Goal: Task Accomplishment & Management: Use online tool/utility

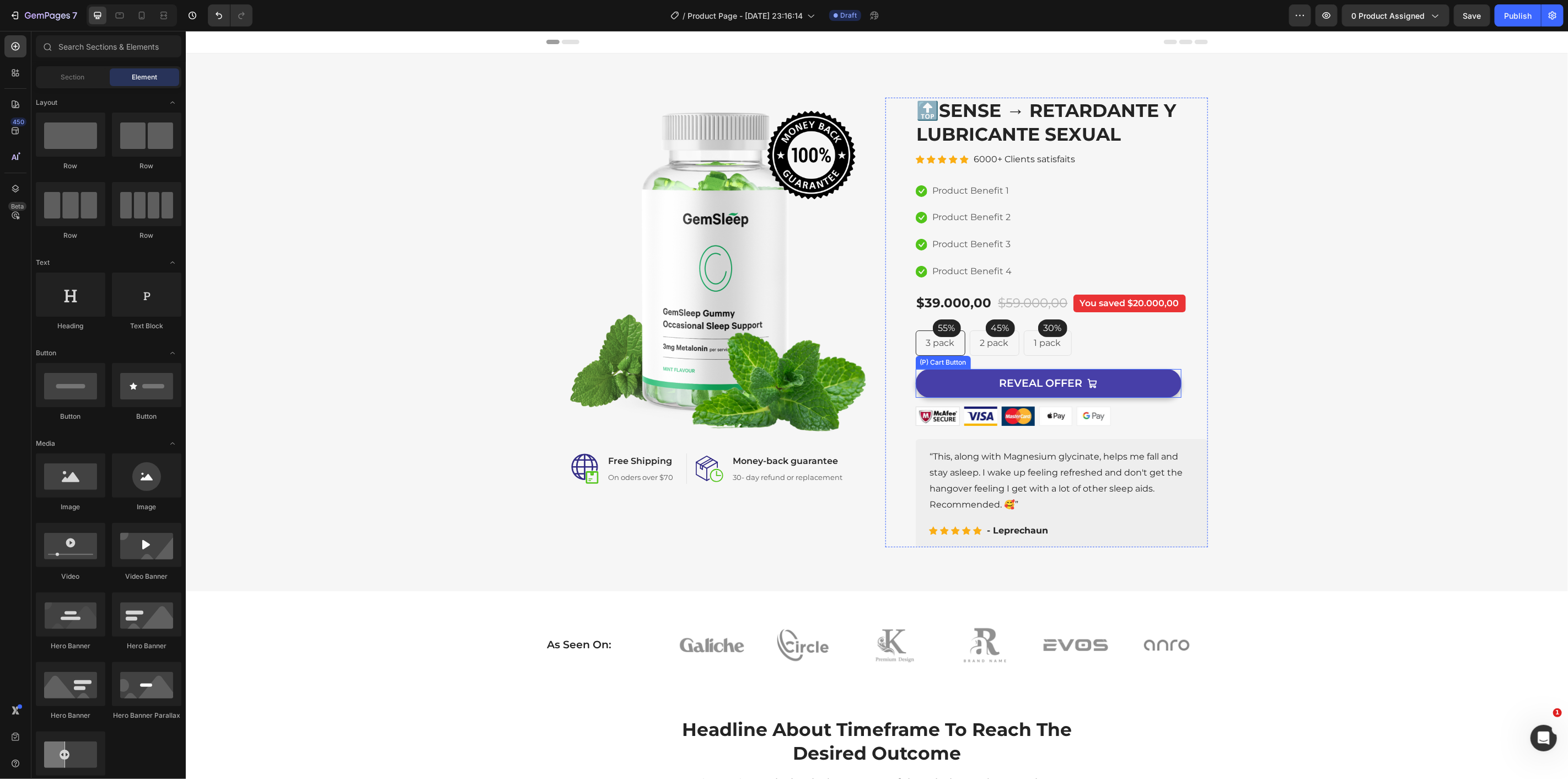
click at [1141, 382] on button "REVEAL OFFER" at bounding box center [1048, 383] width 266 height 29
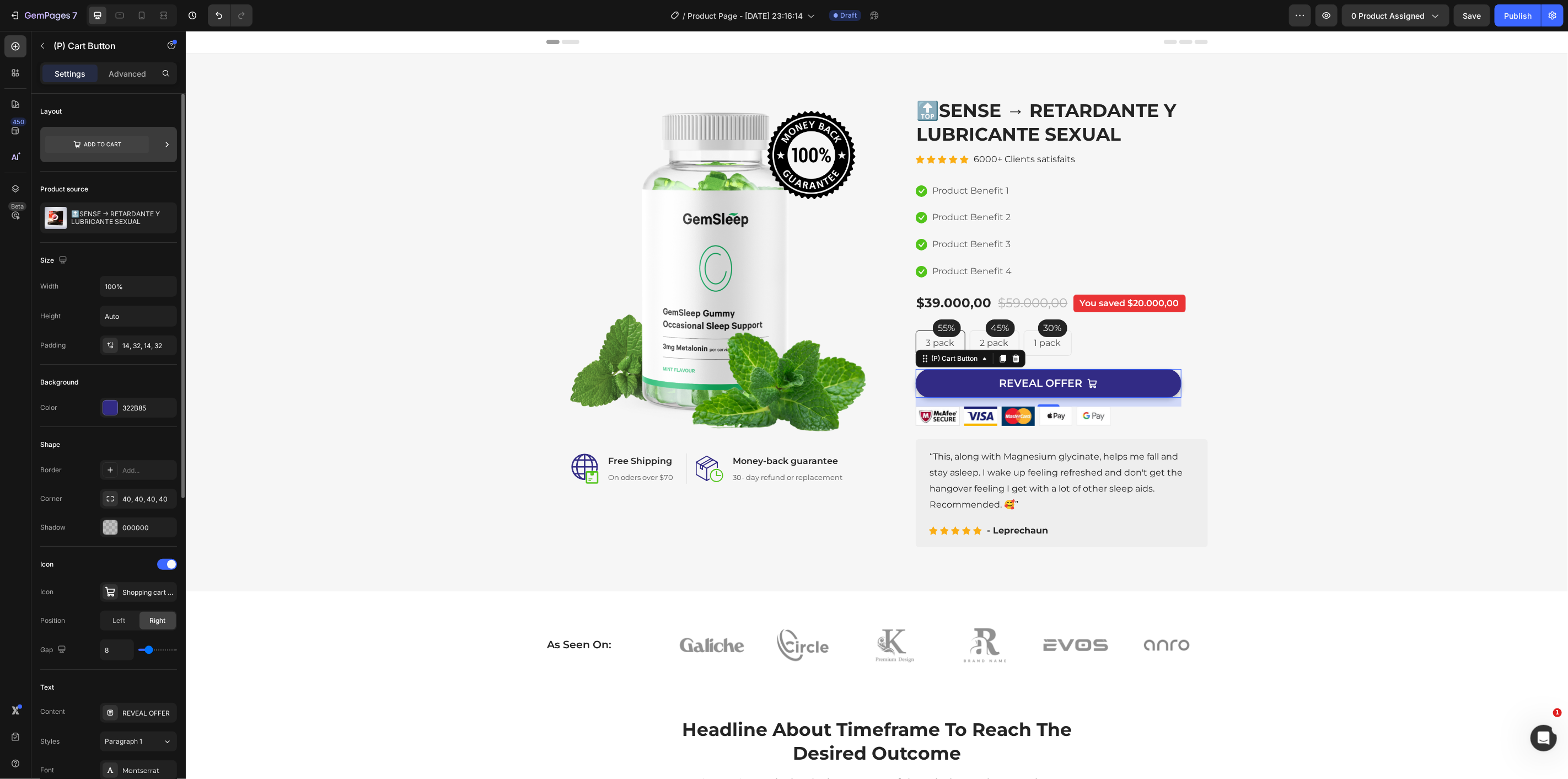
click at [127, 145] on icon at bounding box center [97, 144] width 104 height 17
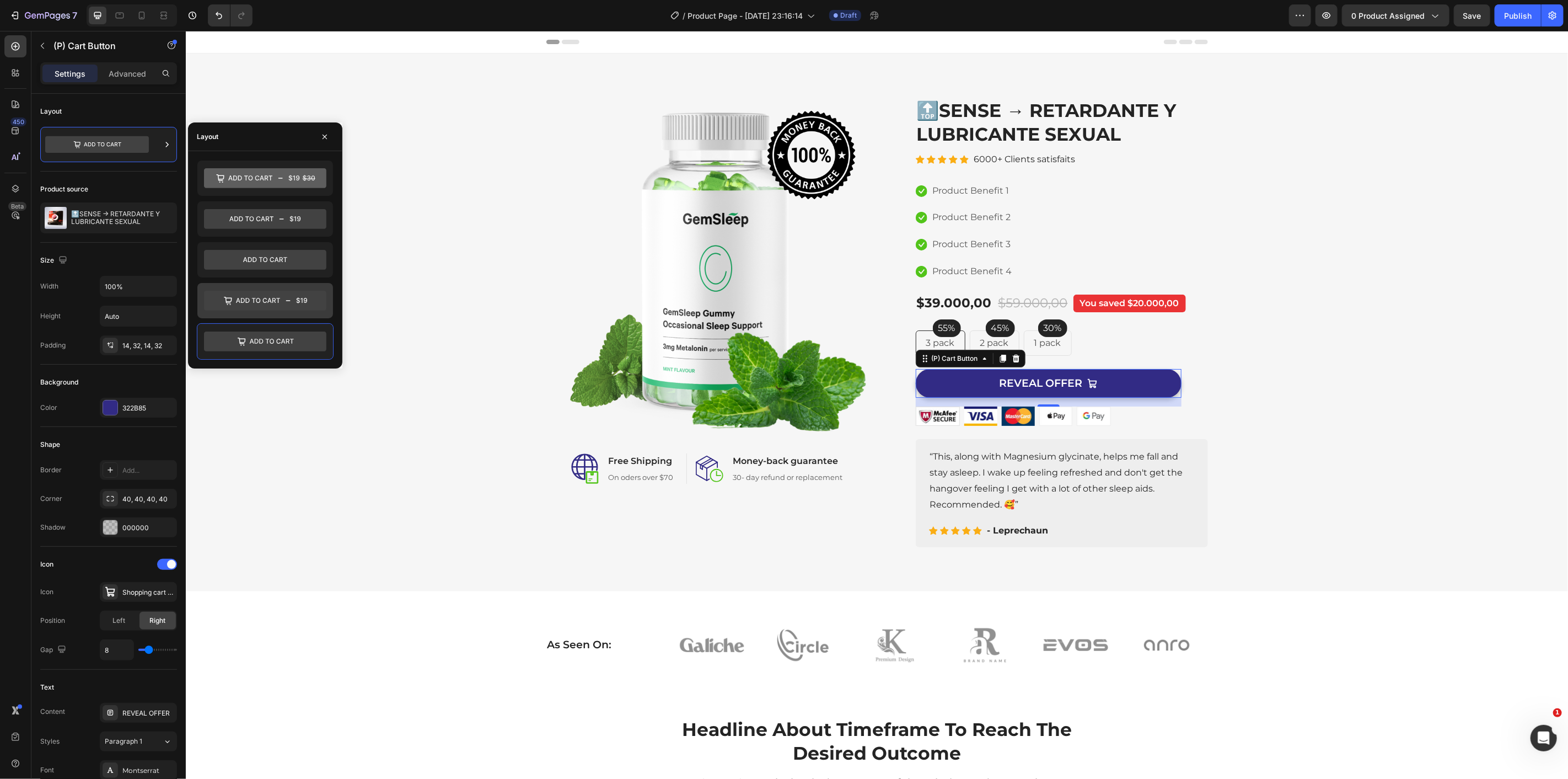
click at [260, 305] on icon at bounding box center [266, 301] width 123 height 20
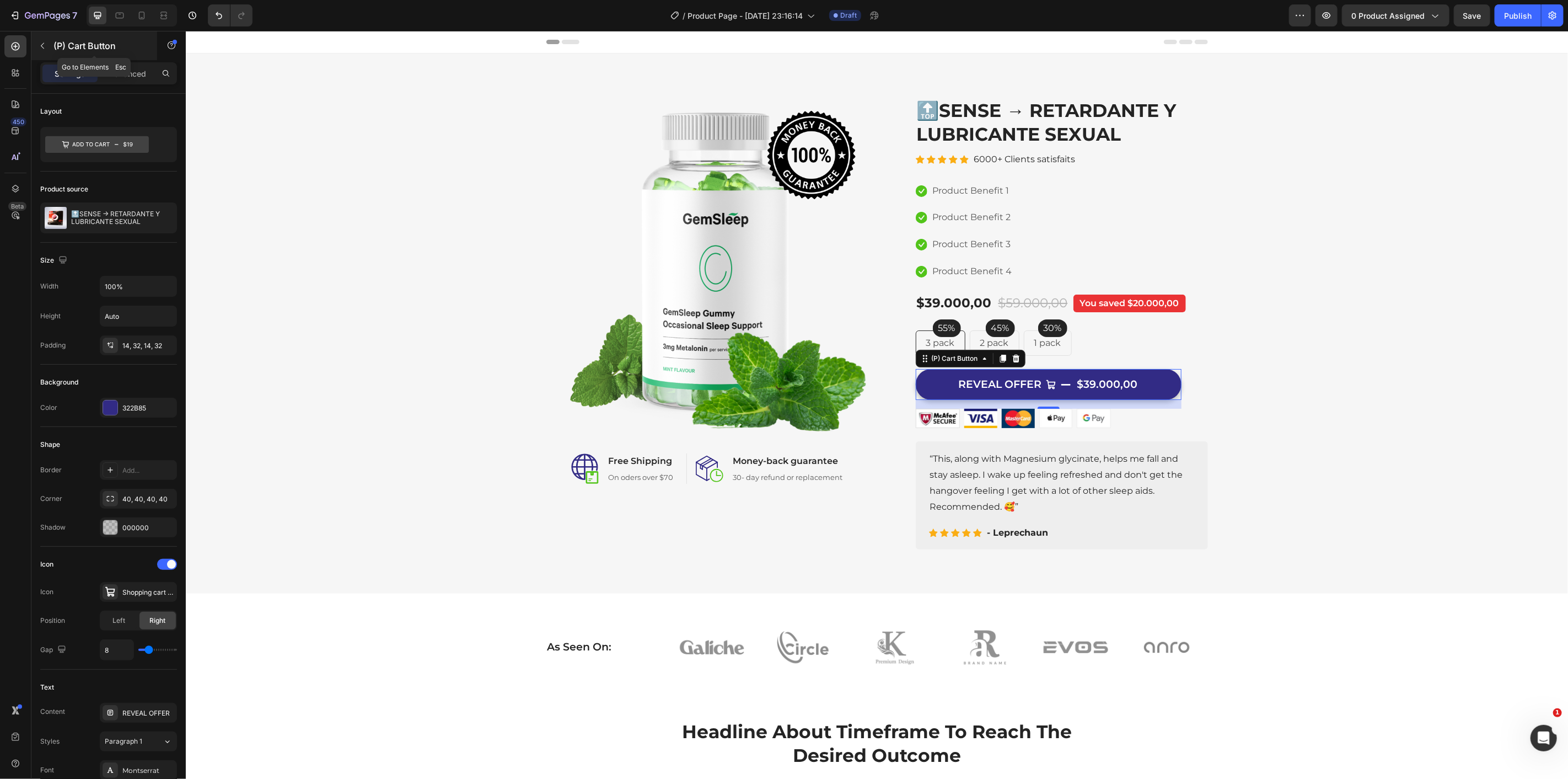
click at [46, 39] on button "button" at bounding box center [42, 45] width 18 height 18
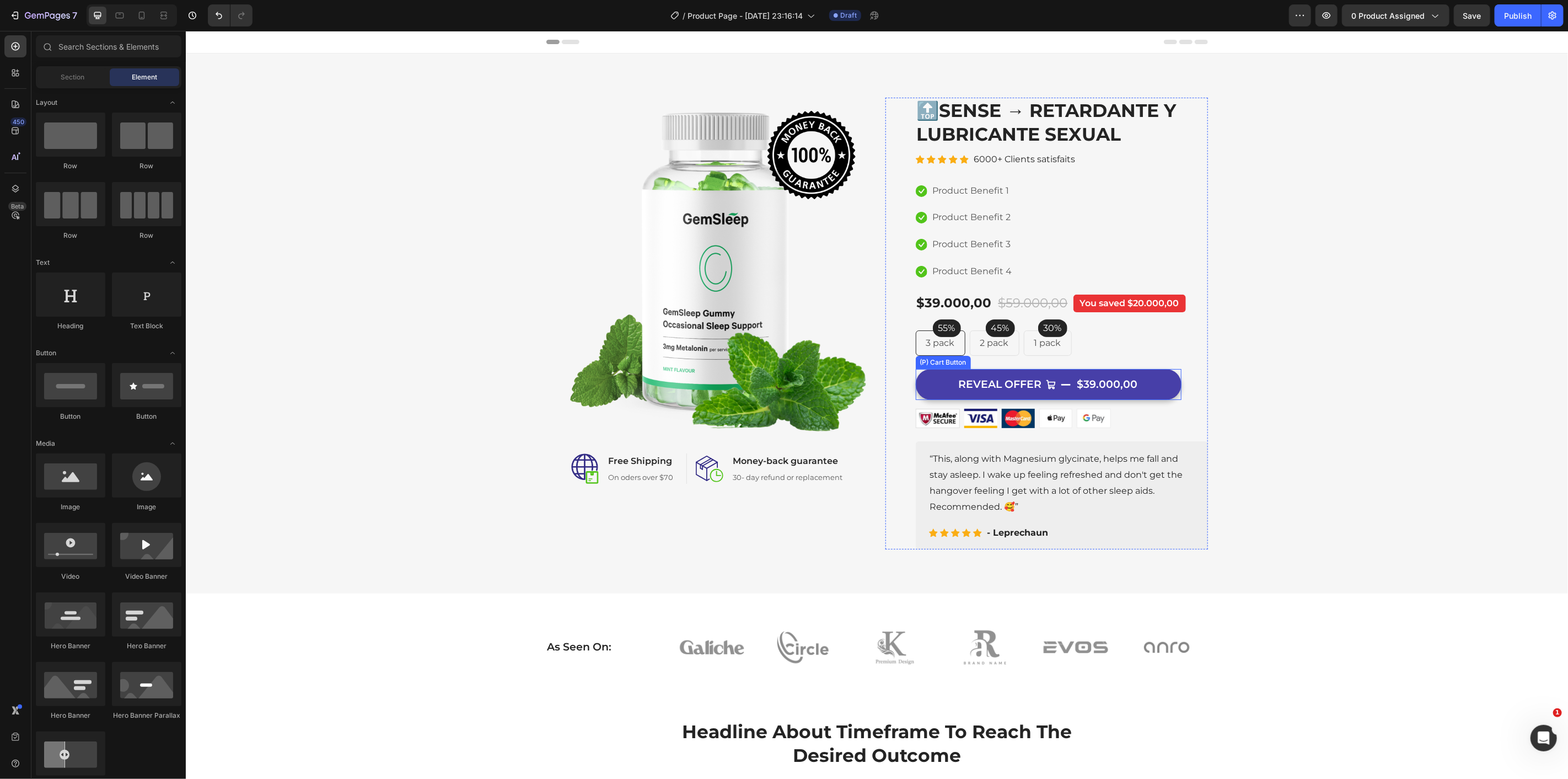
click at [1140, 388] on button "REVEAL OFFER $39.000,00" at bounding box center [1048, 384] width 266 height 31
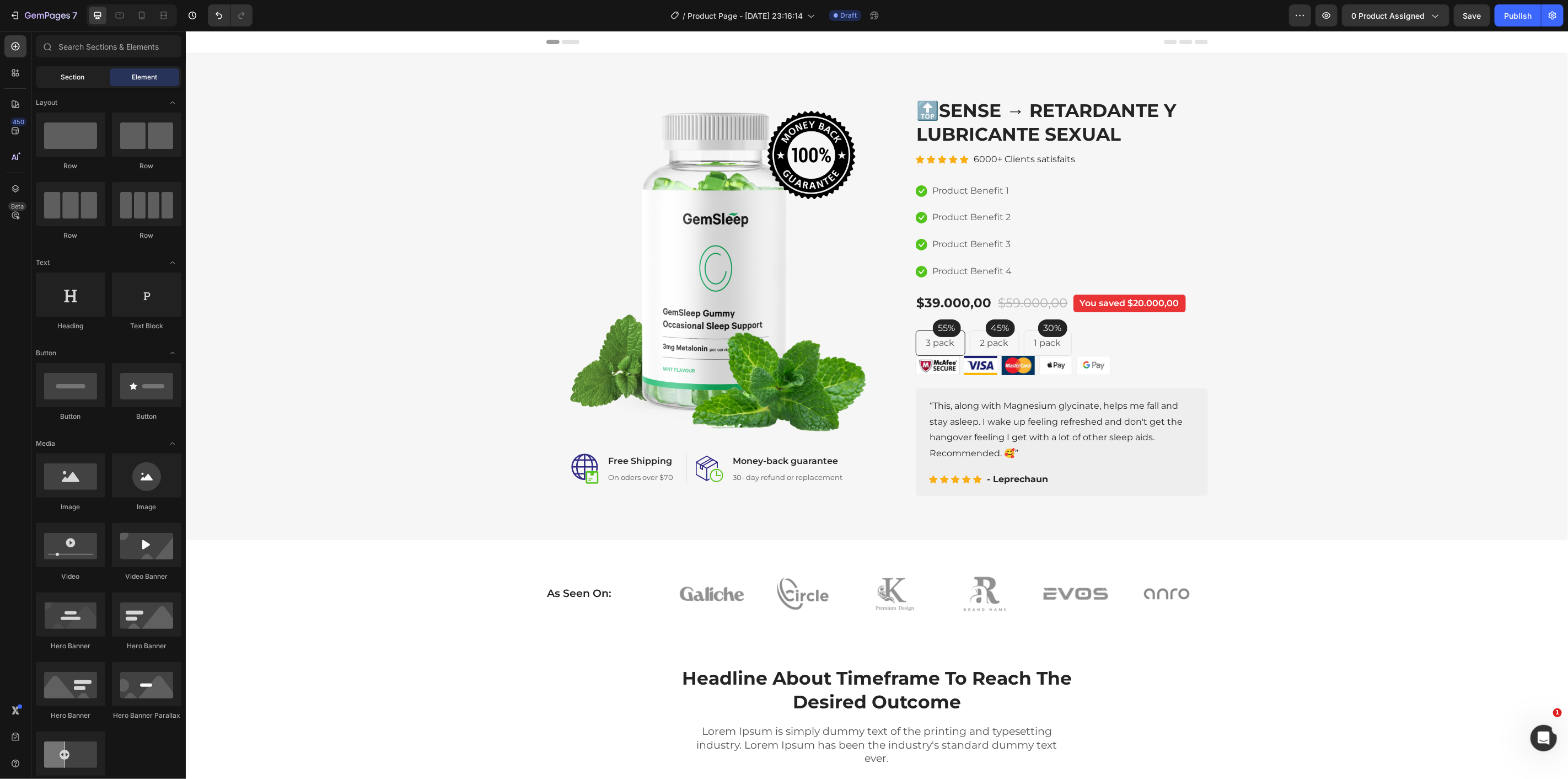
click at [70, 71] on div "Section" at bounding box center [72, 77] width 69 height 18
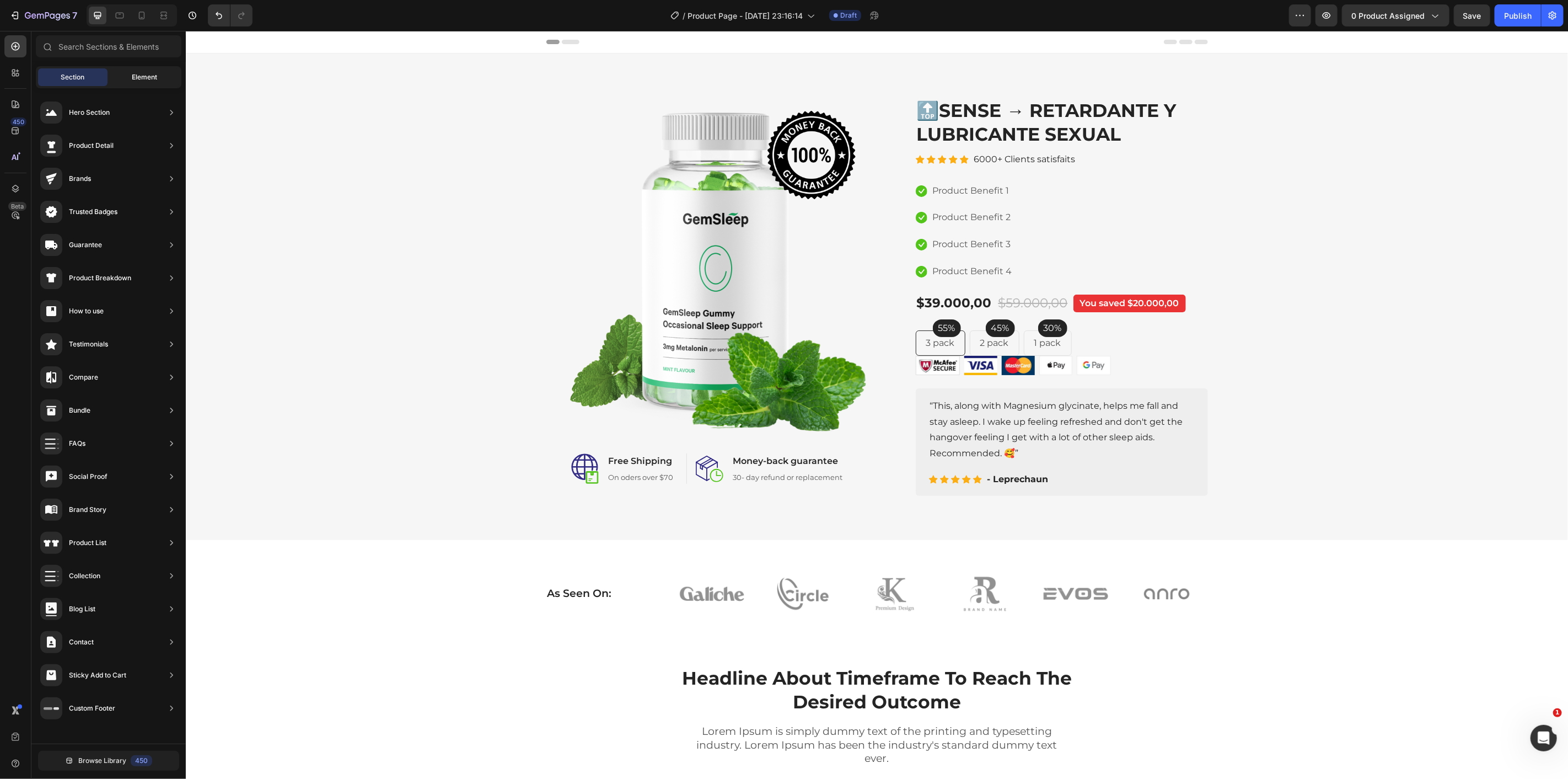
click at [122, 79] on div "Element" at bounding box center [144, 77] width 69 height 18
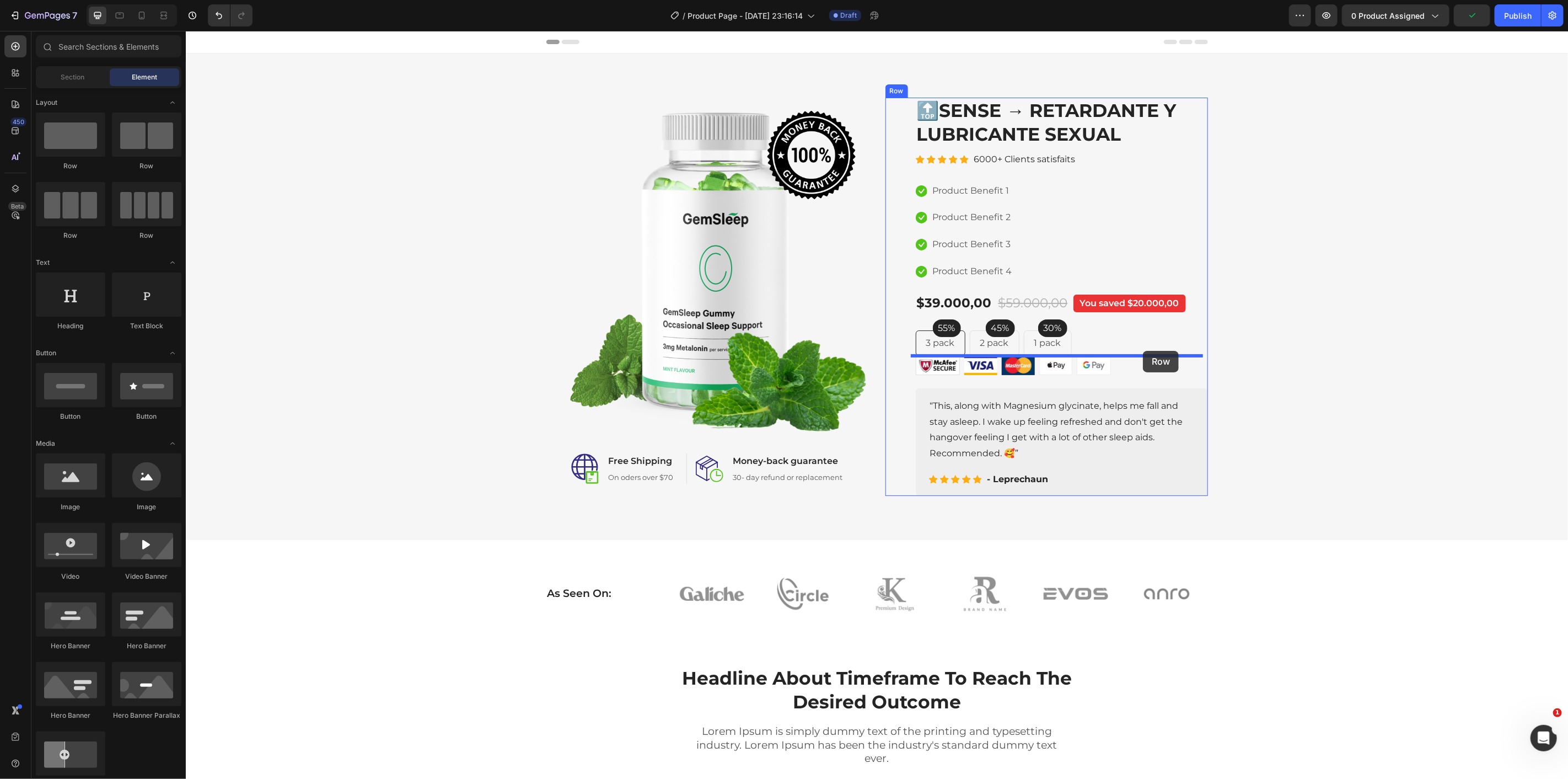
drag, startPoint x: 353, startPoint y: 183, endPoint x: 1142, endPoint y: 350, distance: 806.5
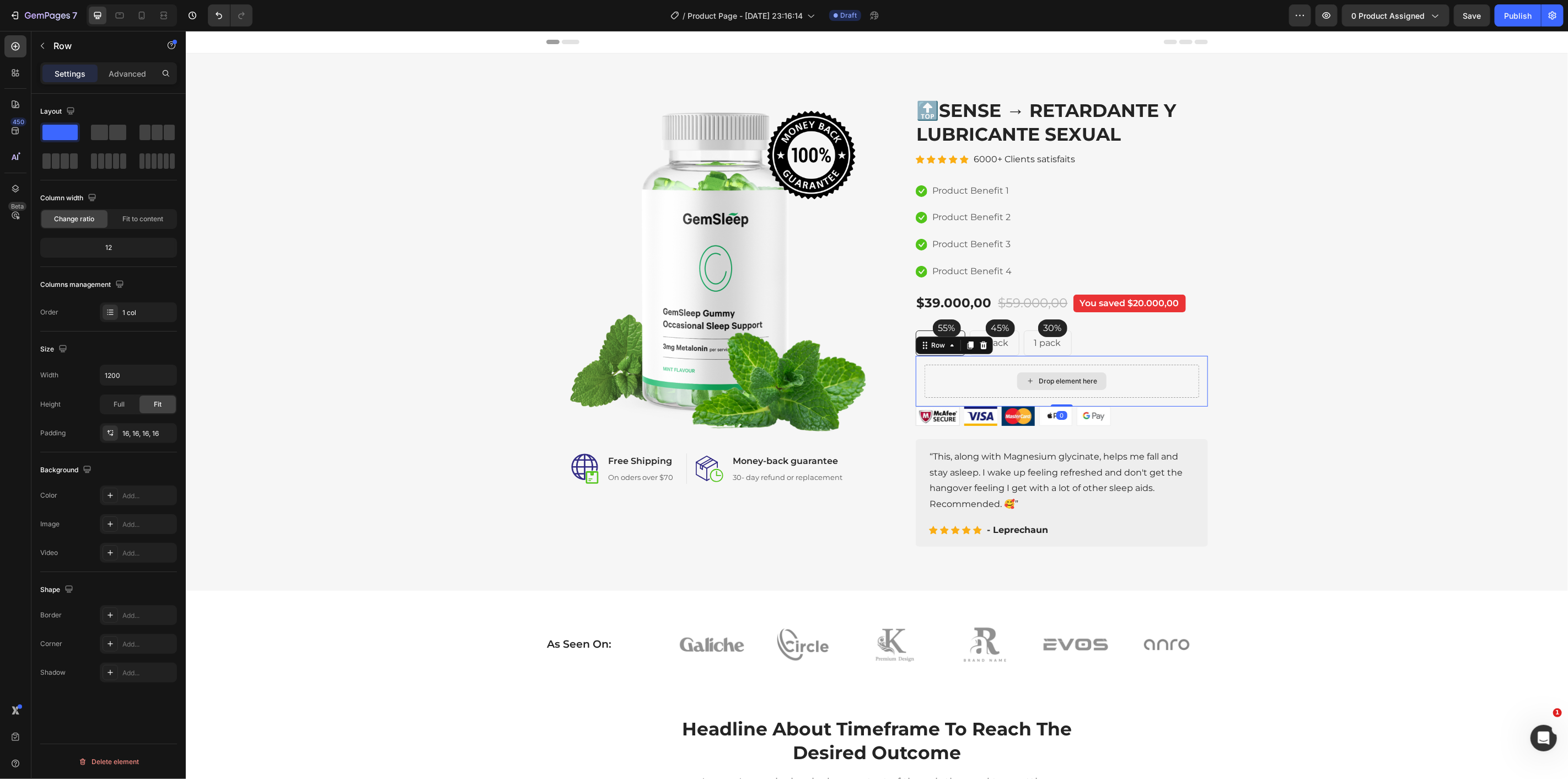
click at [1041, 372] on div "Drop element here" at bounding box center [1061, 380] width 90 height 18
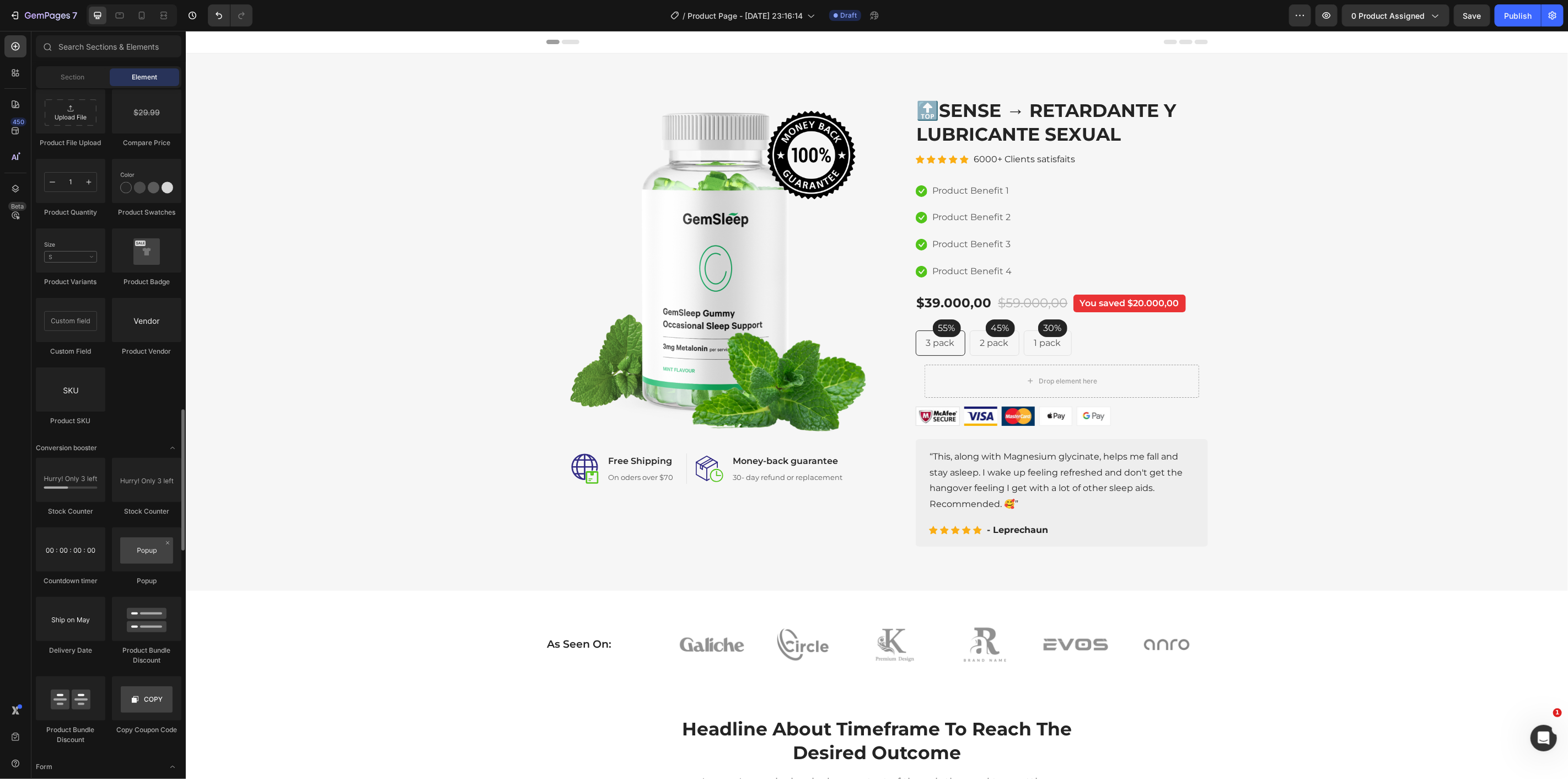
scroll to position [1795, 0]
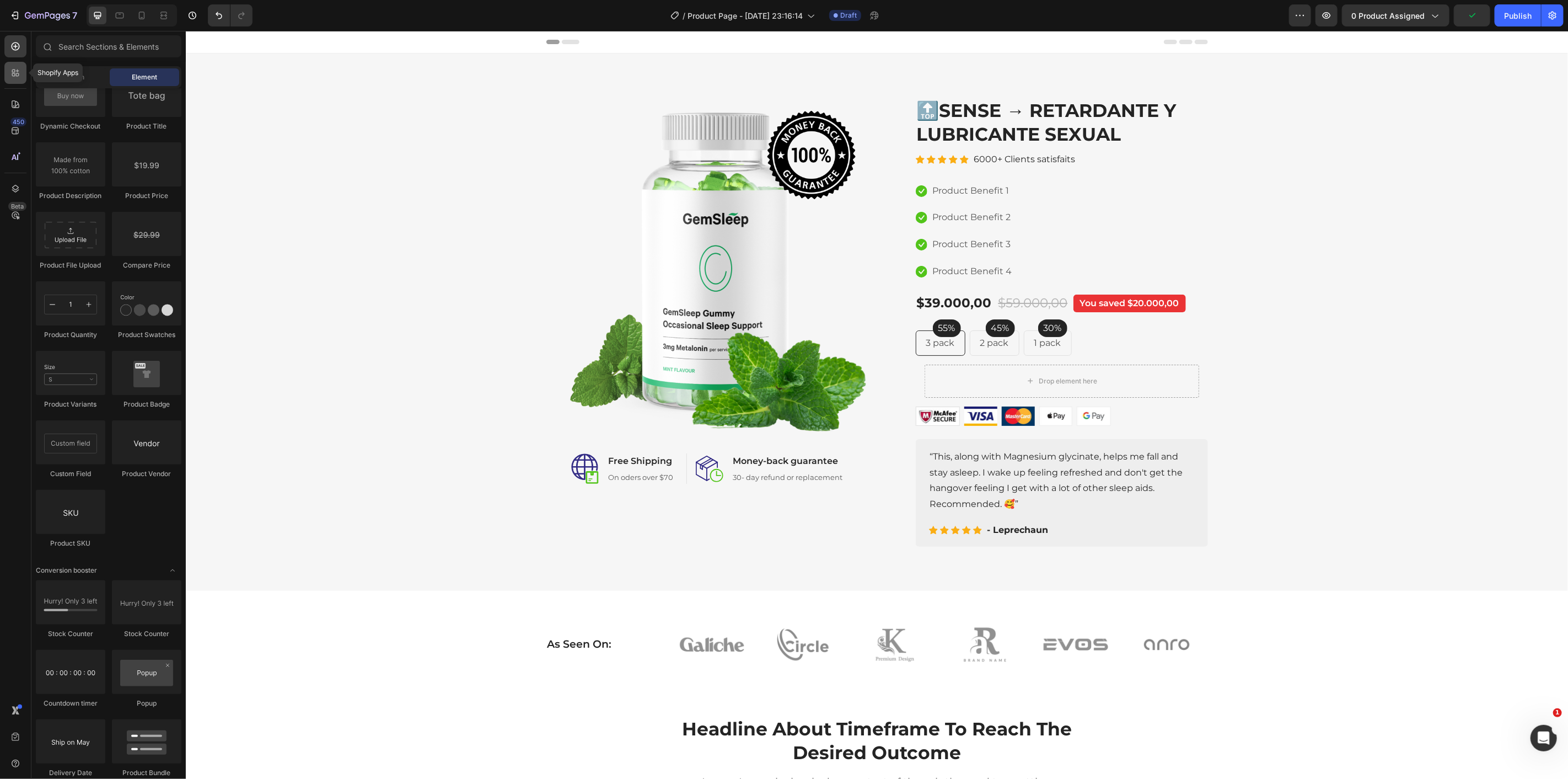
click at [19, 73] on icon at bounding box center [15, 73] width 11 height 11
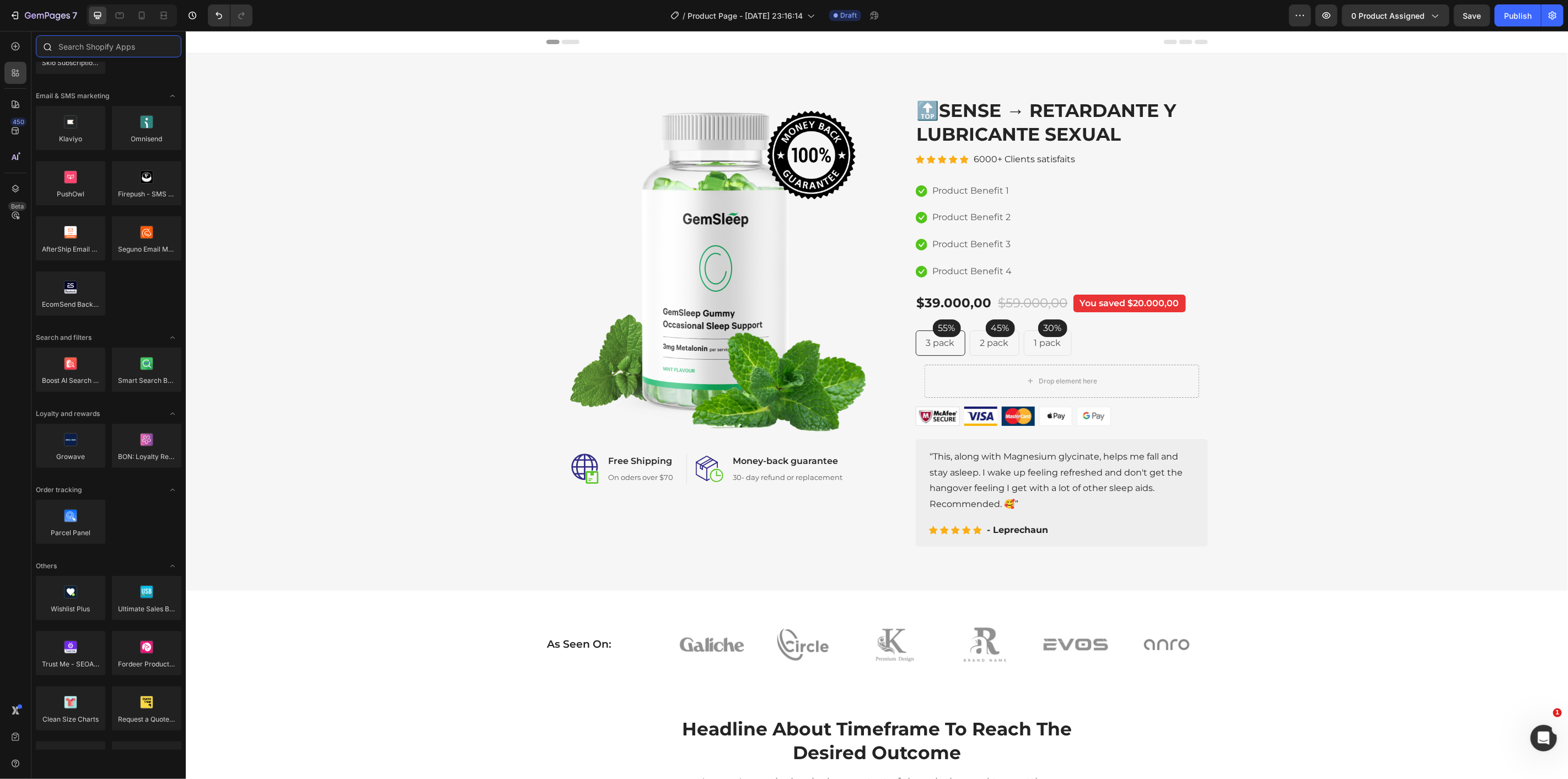
click at [91, 48] on input "text" at bounding box center [108, 47] width 145 height 22
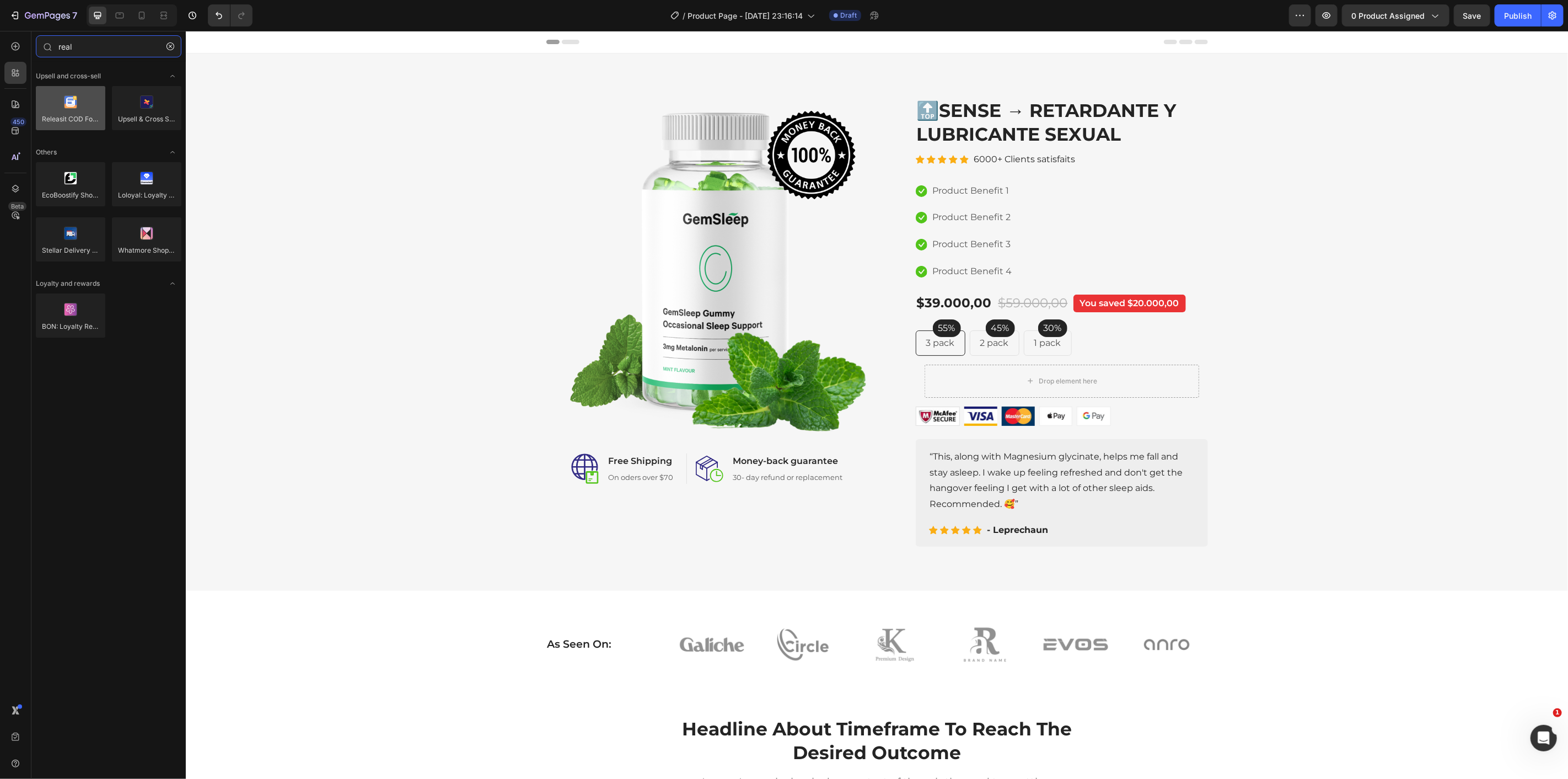
type input "real"
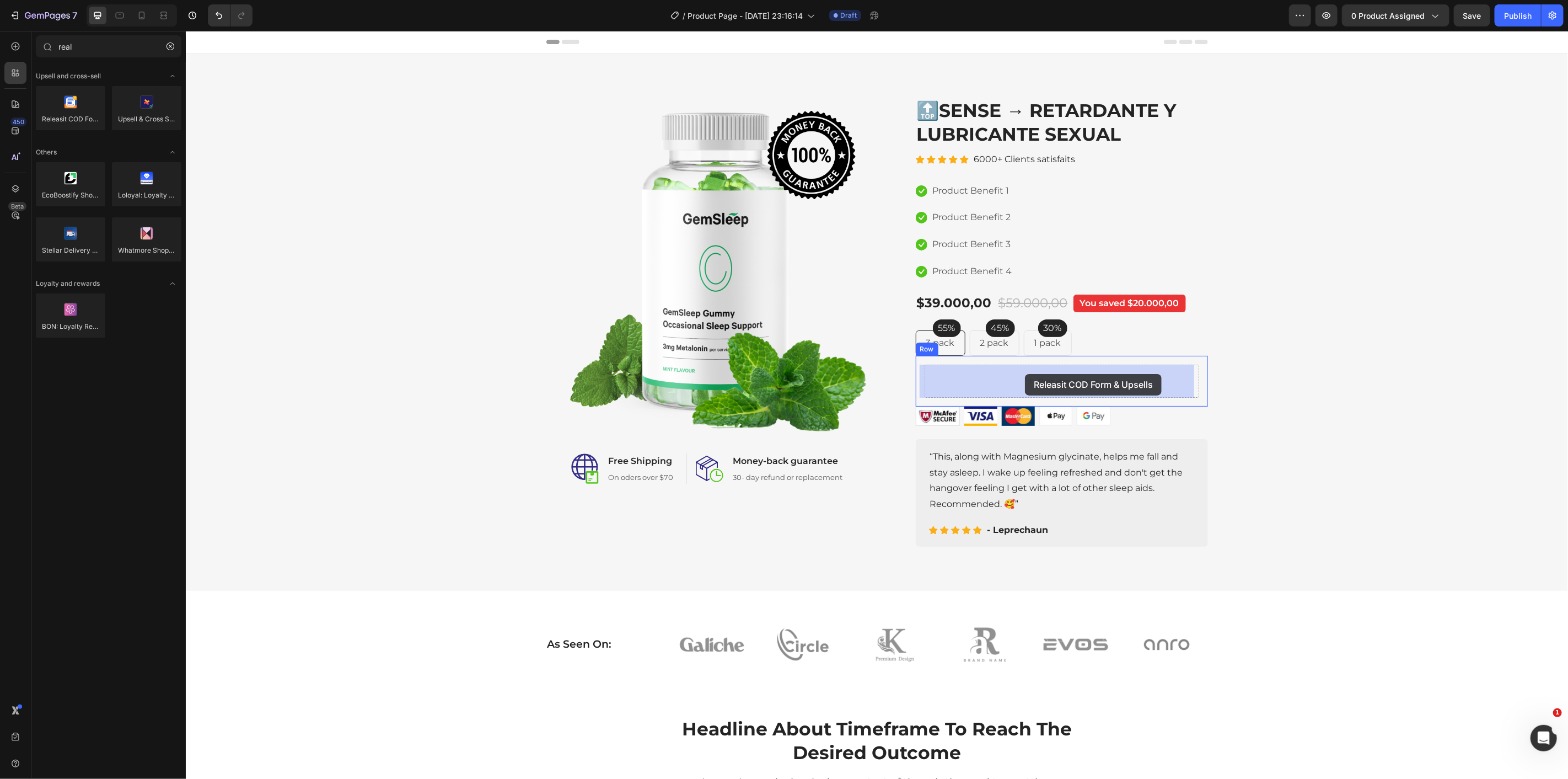
drag, startPoint x: 277, startPoint y: 148, endPoint x: 1033, endPoint y: 375, distance: 789.3
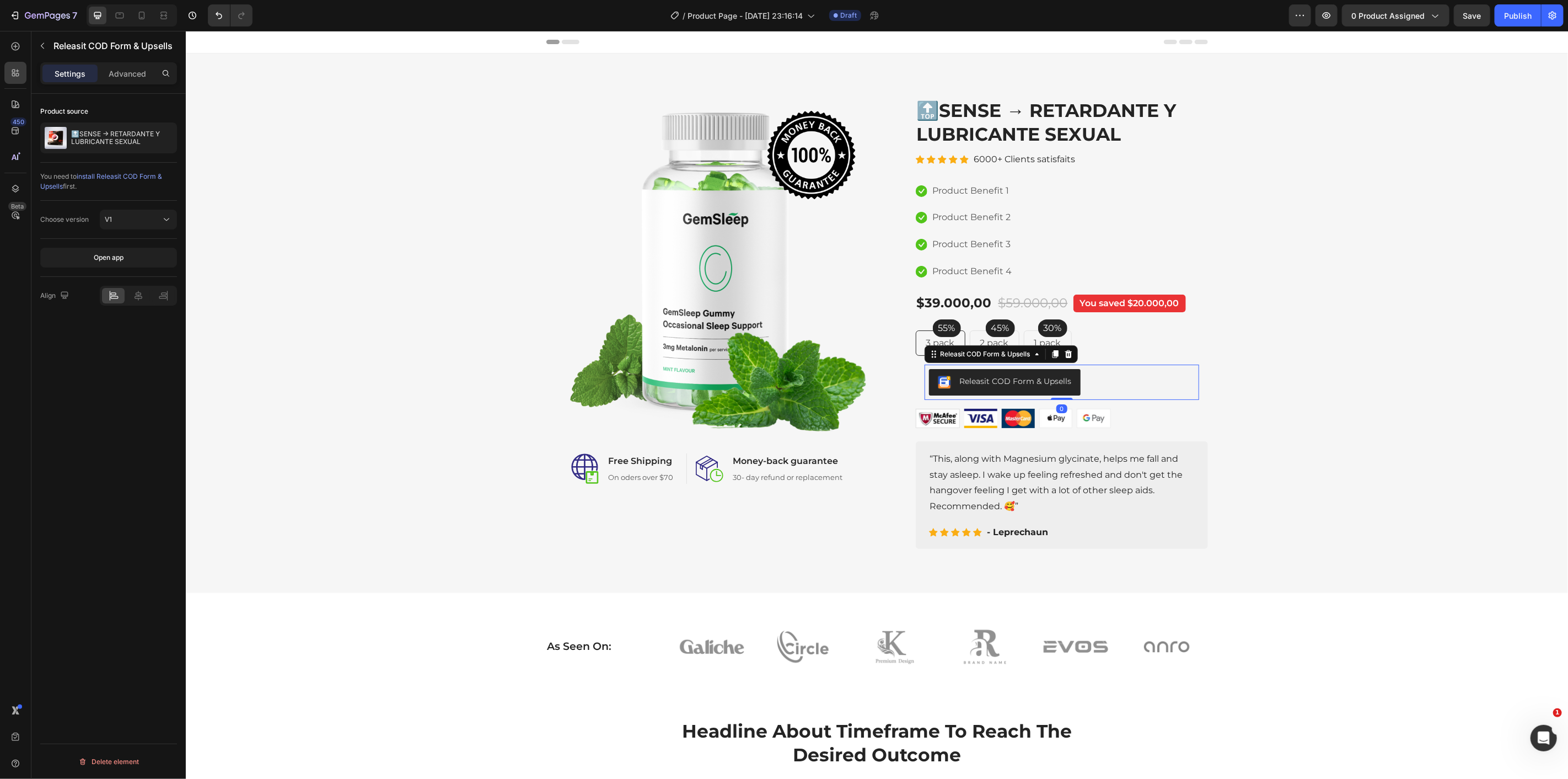
click at [1104, 384] on div "Releasit COD Form & Upsells" at bounding box center [1061, 382] width 266 height 26
click at [1105, 338] on div "55% Text block Row 3 pack Text block Row 45% Text block Row 2 pack Text block R…" at bounding box center [1061, 342] width 293 height 25
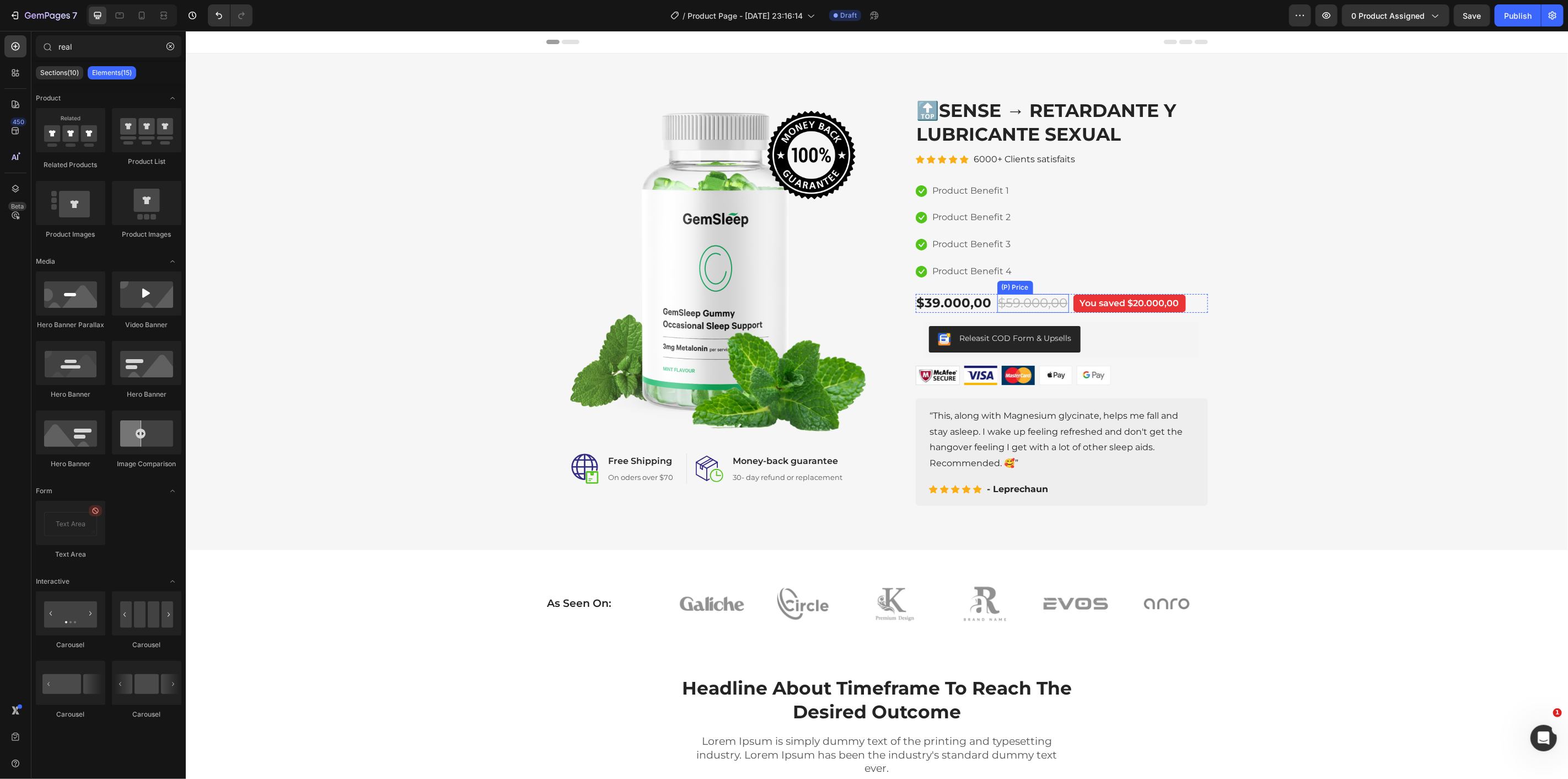
click at [1005, 304] on div "$59.000,00" at bounding box center [1033, 302] width 72 height 19
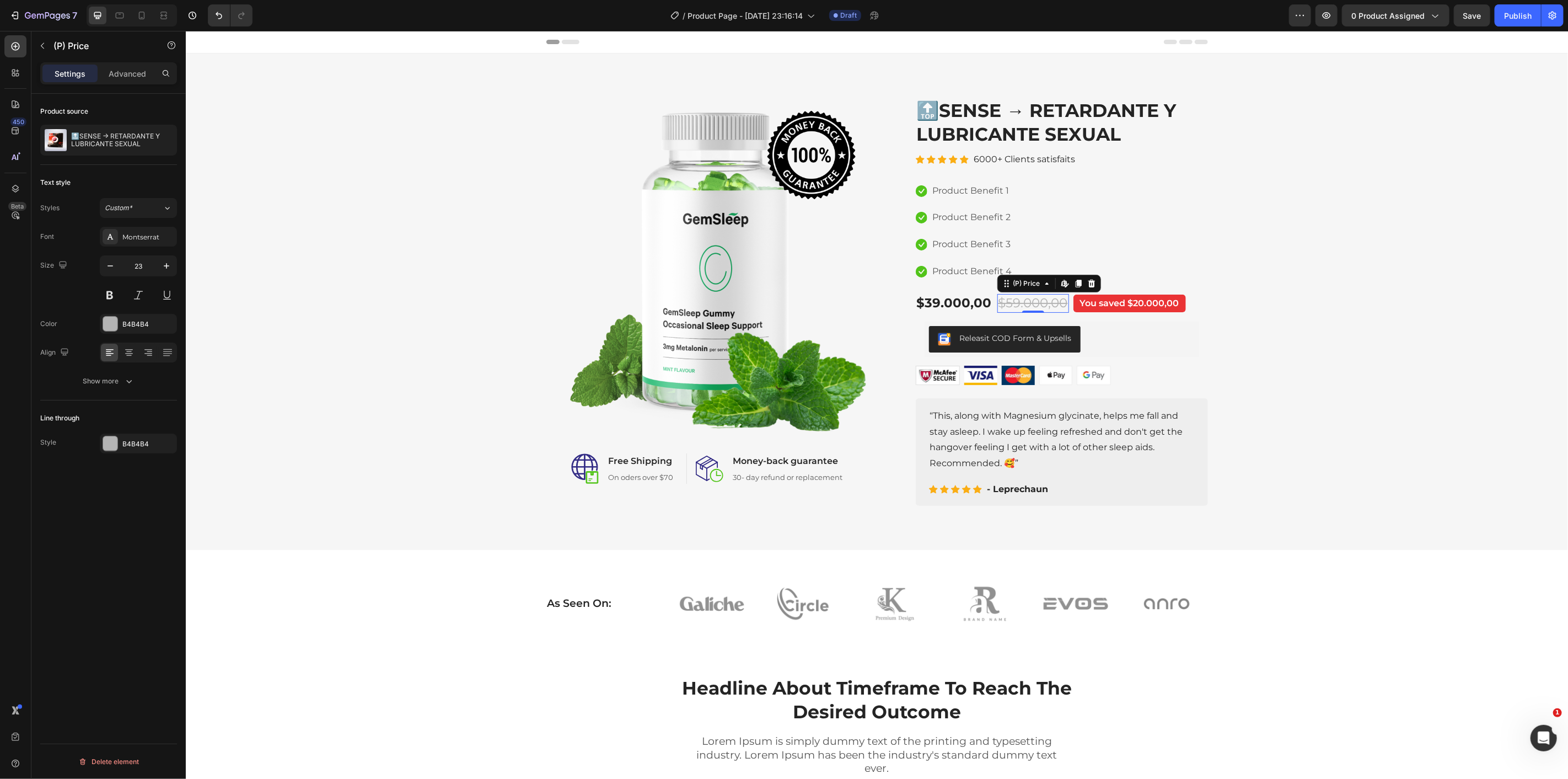
click at [1005, 304] on div "$59.000,00" at bounding box center [1033, 302] width 72 height 19
click at [1009, 304] on div "$59.000,00" at bounding box center [1033, 302] width 72 height 19
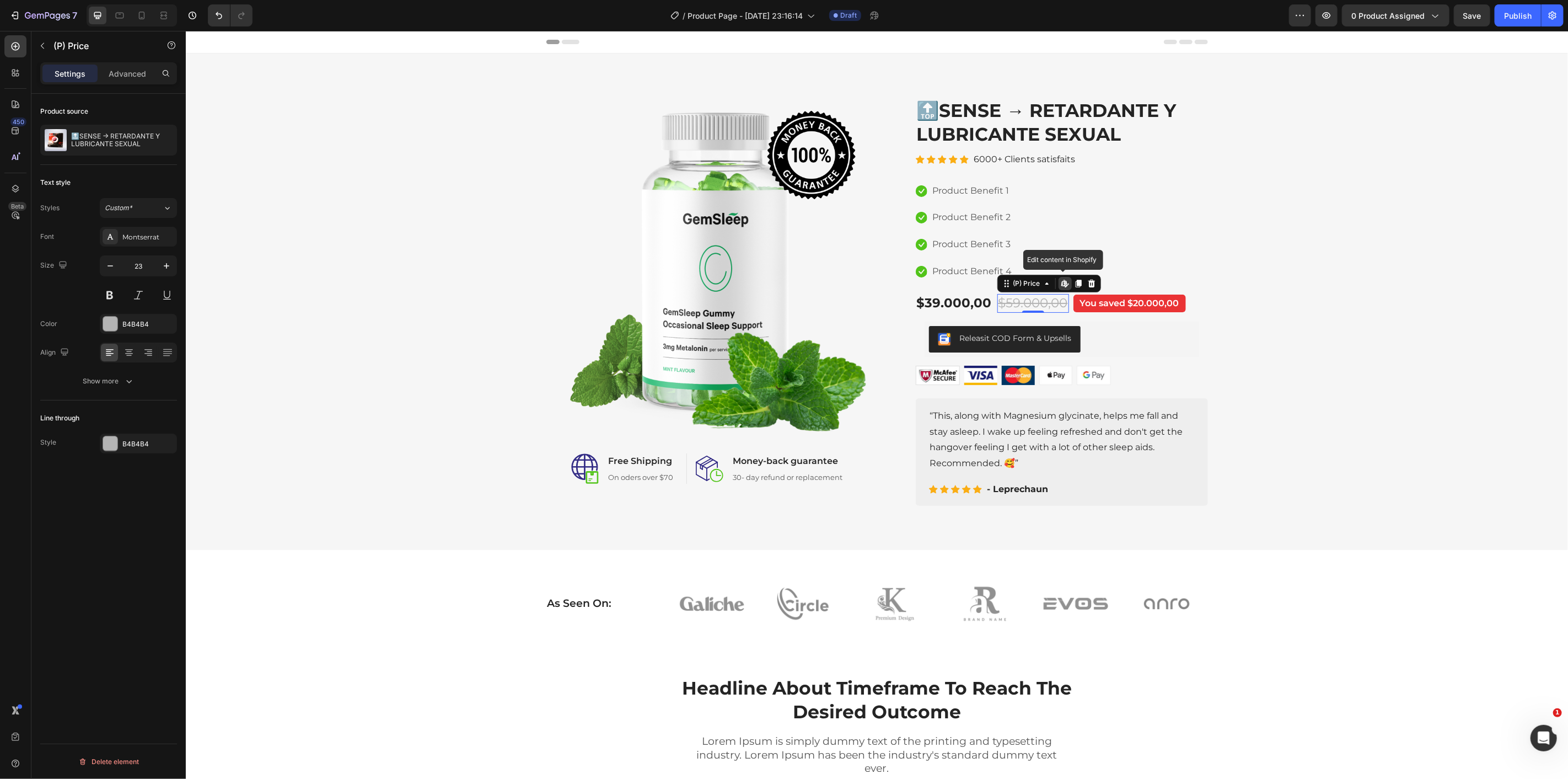
click at [1015, 307] on div "$59.000,00" at bounding box center [1033, 302] width 72 height 19
click at [956, 294] on div "$39.000,00" at bounding box center [954, 302] width 77 height 19
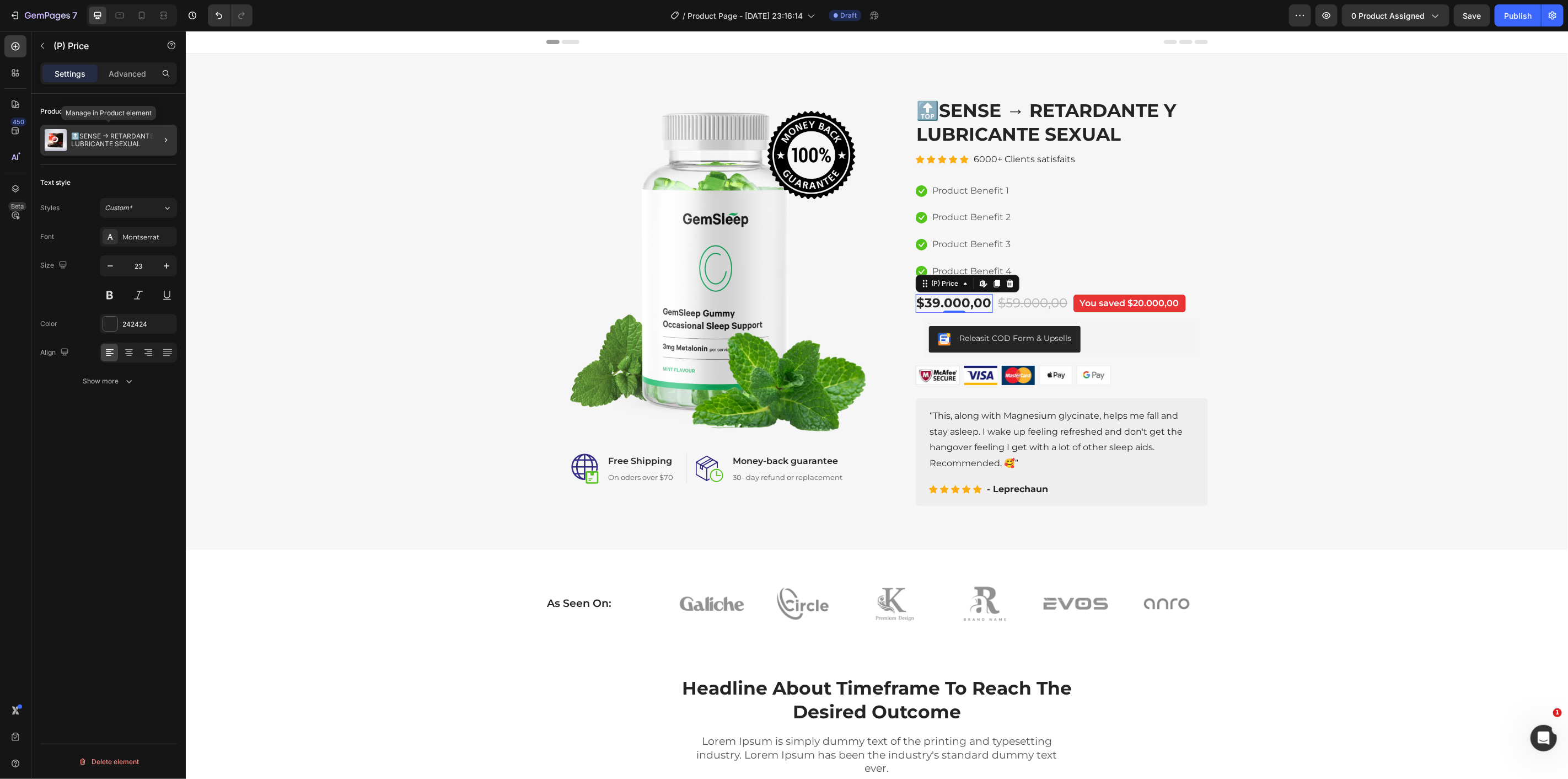
click at [96, 139] on p "🔝SENSE → RETARDANTE Y LUBRICANTE SEXUAL" at bounding box center [121, 140] width 101 height 15
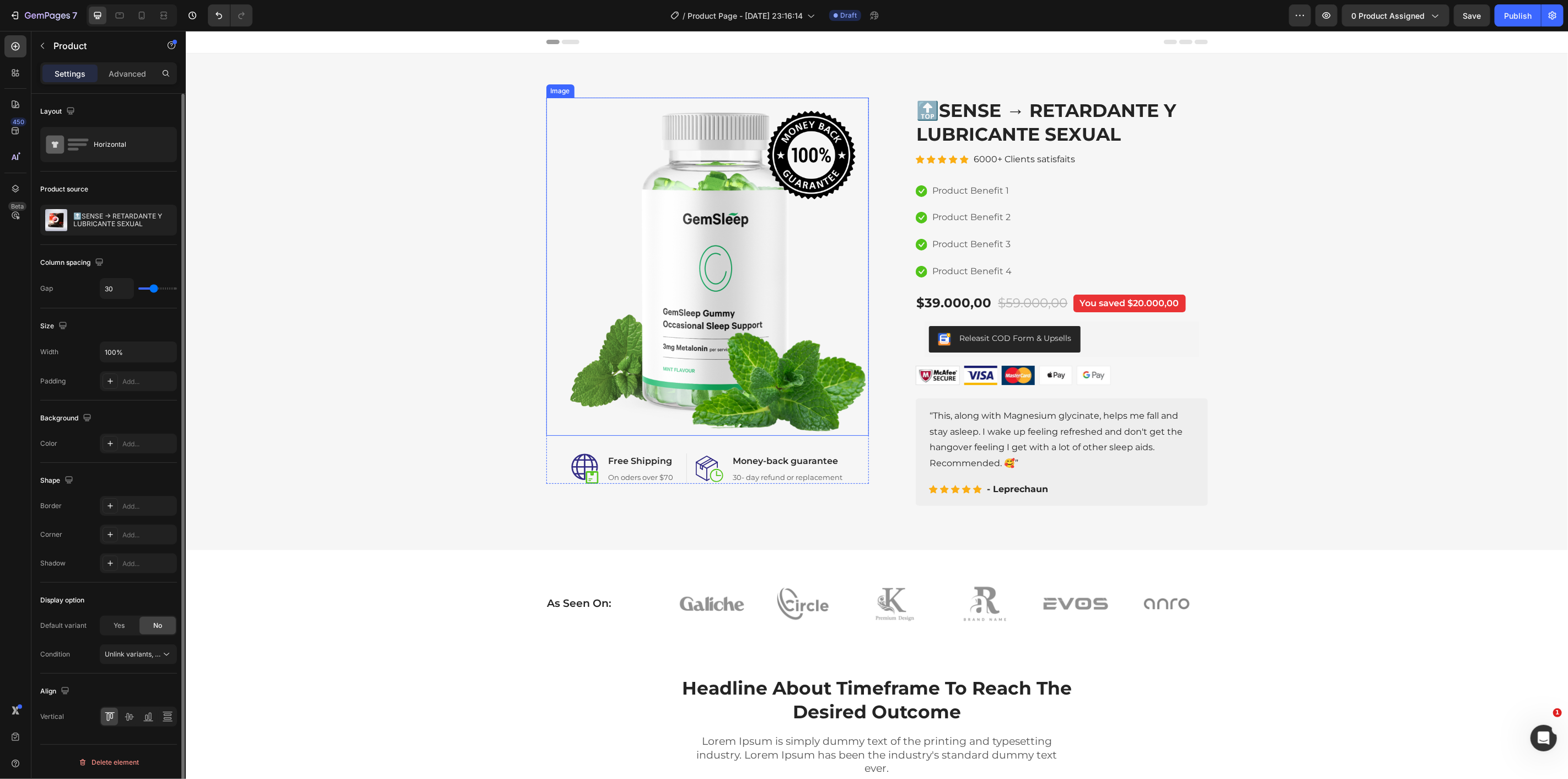
click at [654, 260] on img at bounding box center [707, 266] width 323 height 338
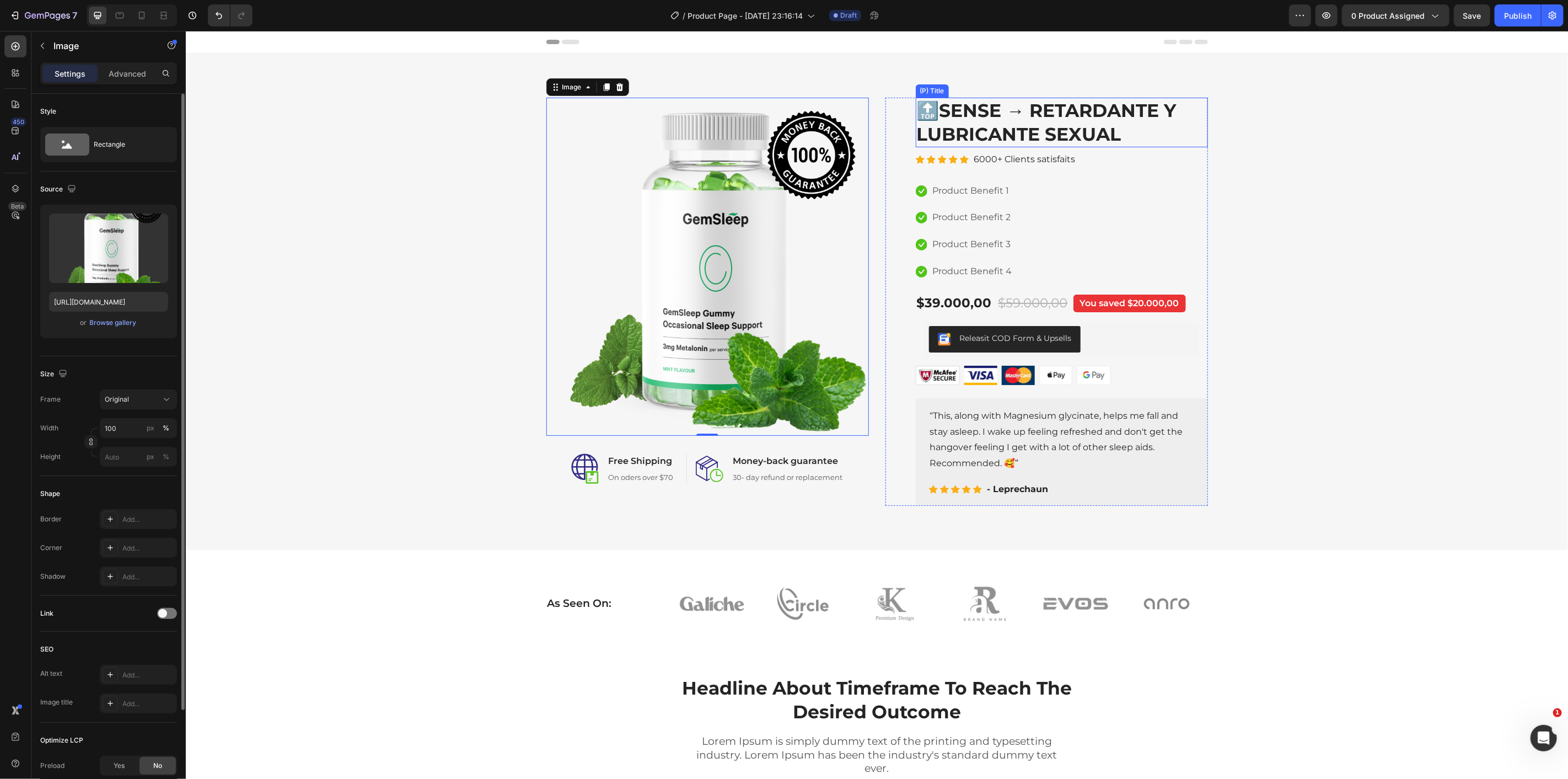
click at [938, 121] on h2 "🔝SENSE → RETARDANTE Y LUBRICANTE SEXUAL" at bounding box center [1061, 121] width 293 height 50
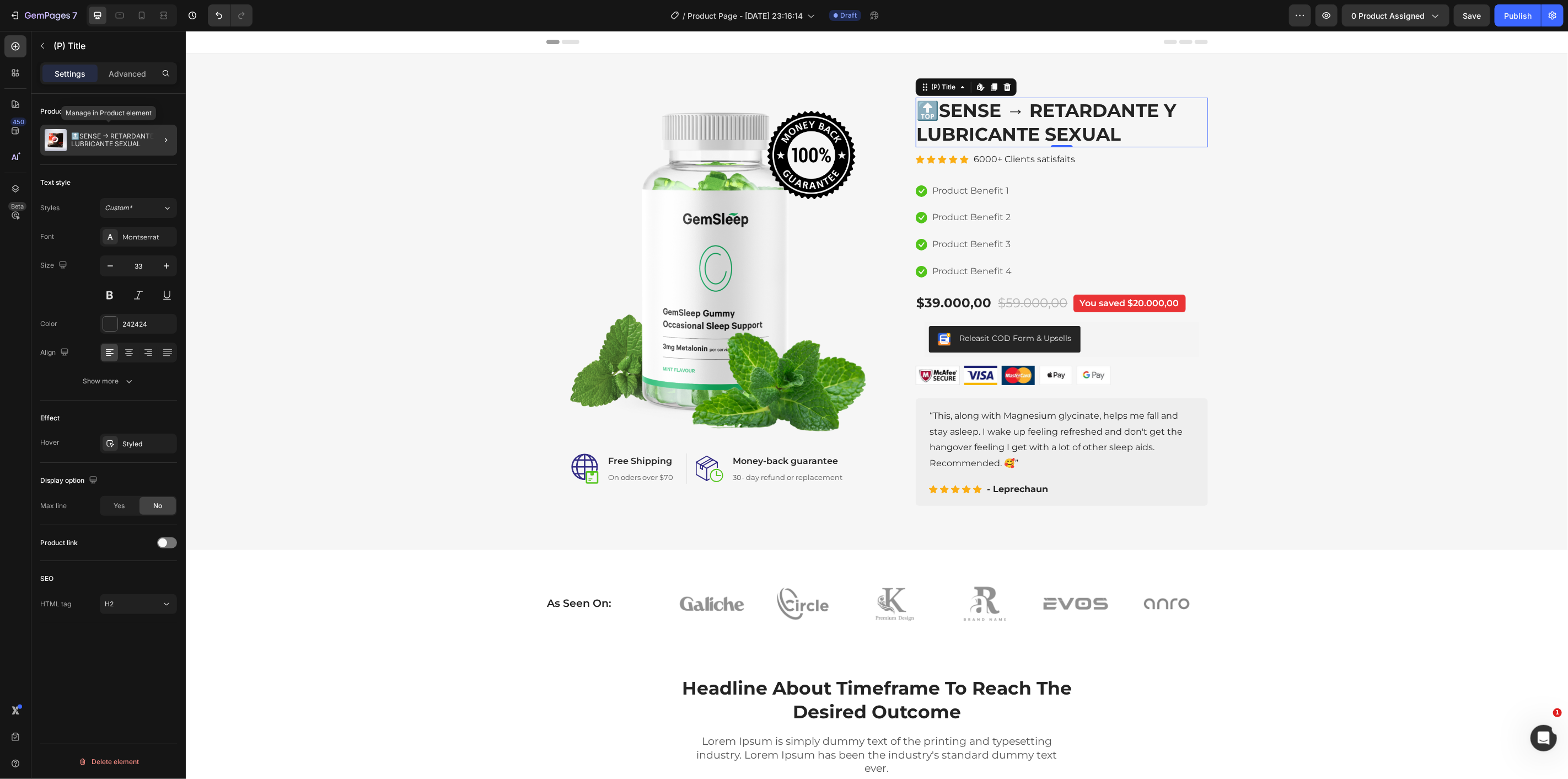
click at [76, 135] on p "🔝SENSE → RETARDANTE Y LUBRICANTE SEXUAL" at bounding box center [121, 140] width 101 height 15
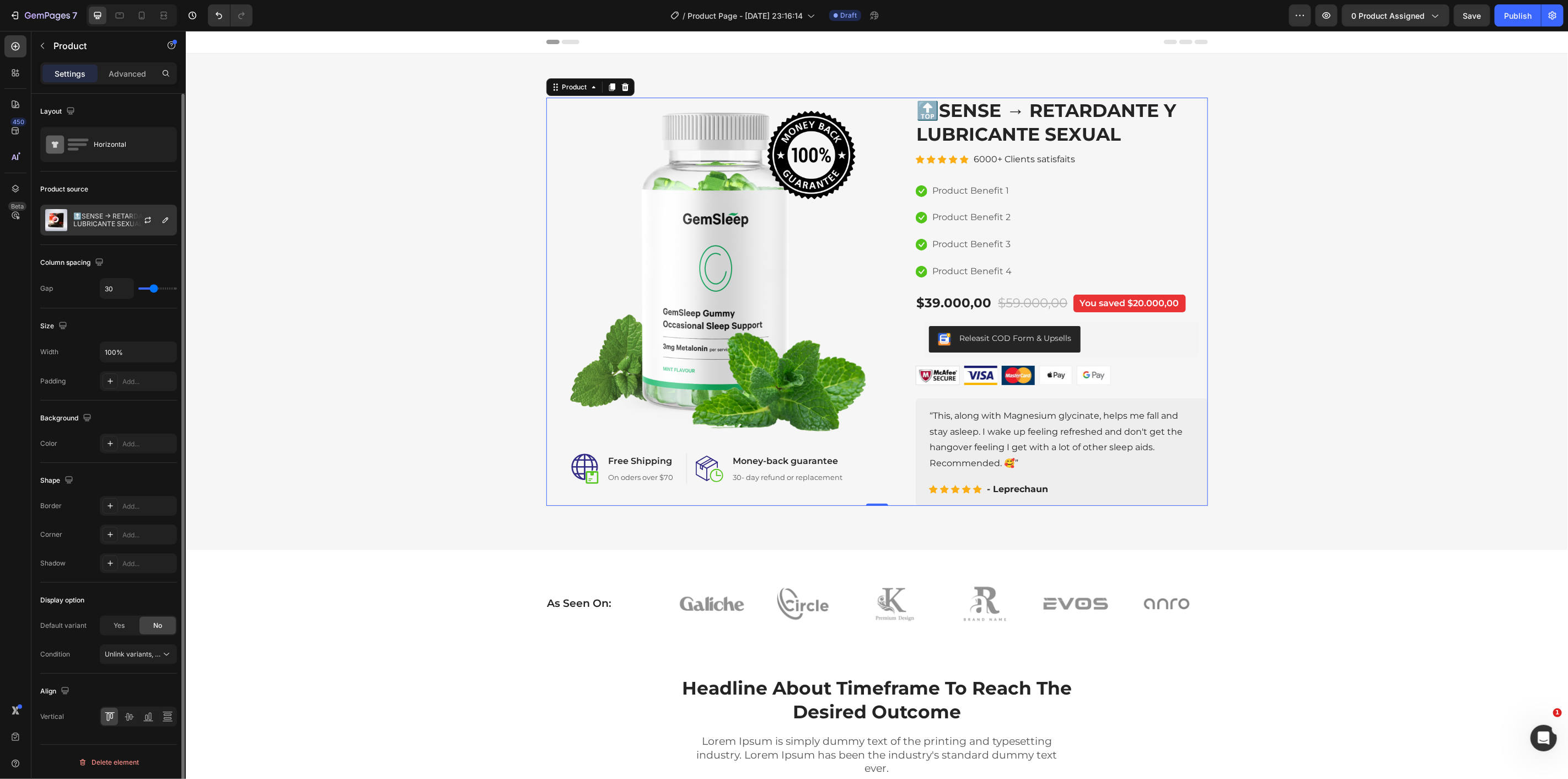
click at [120, 218] on p "🔝SENSE → RETARDANTE Y LUBRICANTE SEXUAL" at bounding box center [123, 220] width 99 height 15
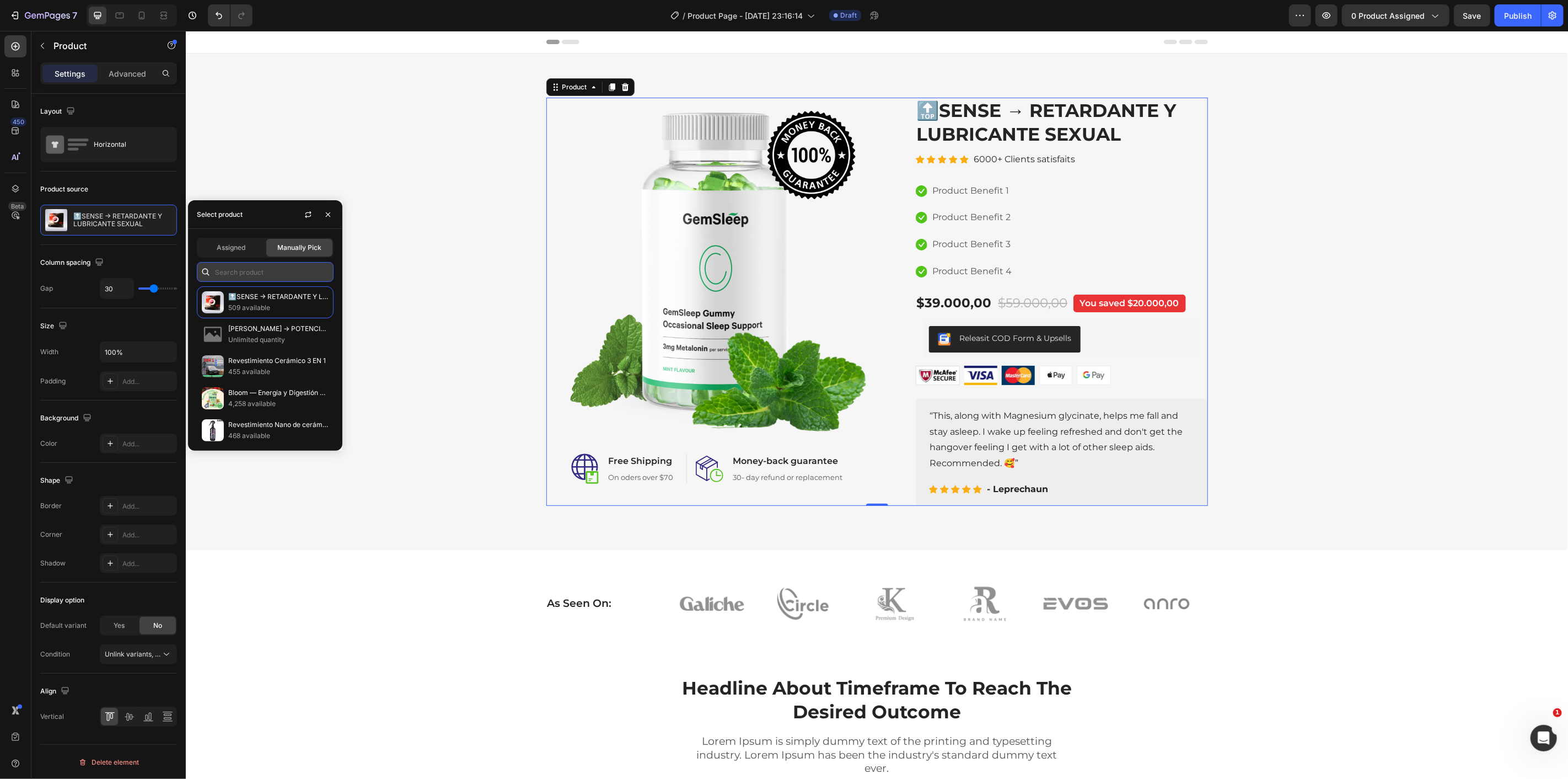
click at [250, 275] on input "text" at bounding box center [265, 272] width 137 height 20
type input "art"
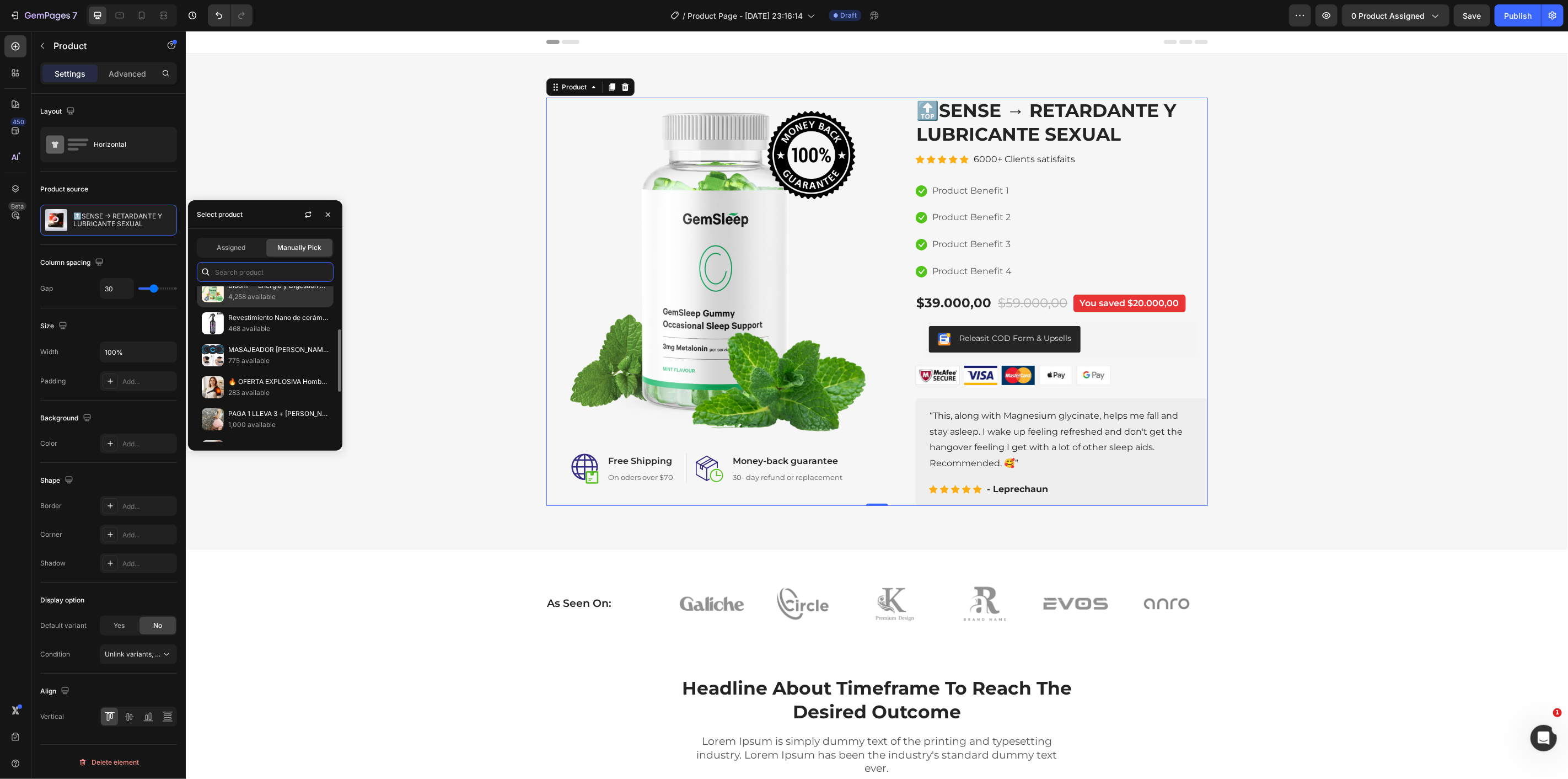
scroll to position [0, 0]
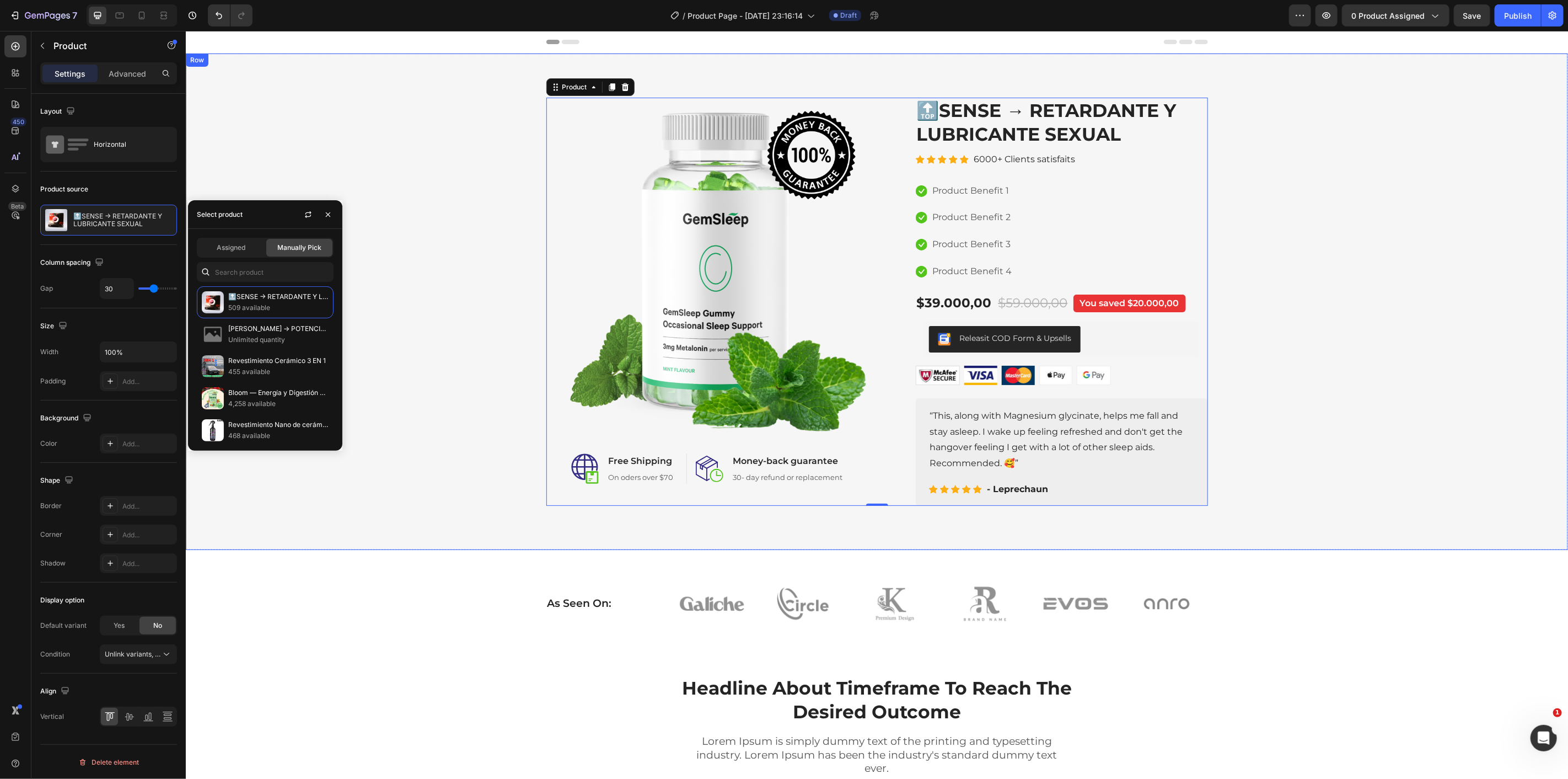
click at [389, 294] on div "Image Image Free Shipping Heading On oders over $70 Text block Row Image Money-…" at bounding box center [876, 301] width 1366 height 408
